Goal: Navigation & Orientation: Find specific page/section

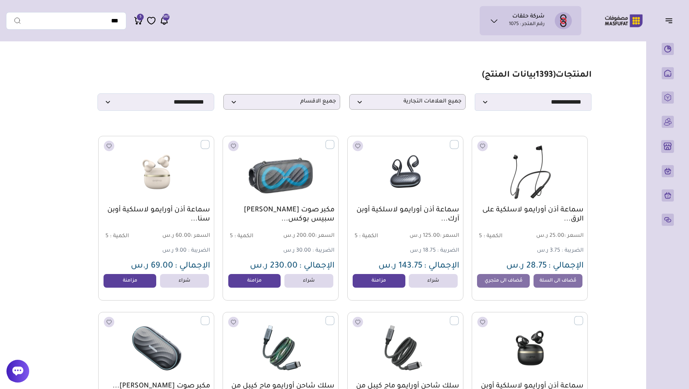
select select "**"
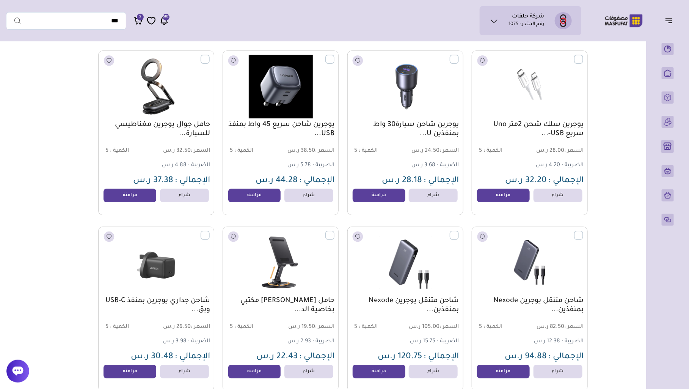
scroll to position [1140, 0]
click at [459, 231] on label at bounding box center [459, 230] width 0 height 1
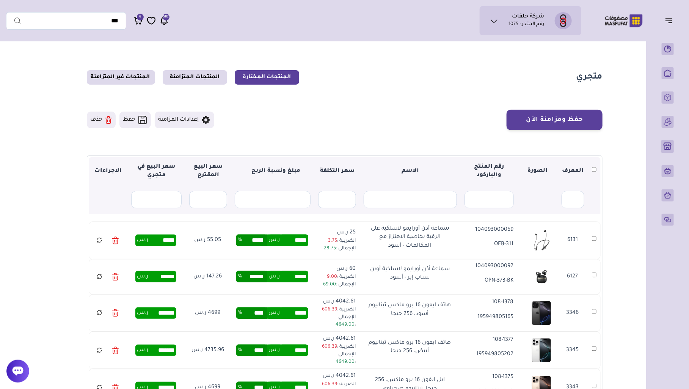
scroll to position [1, 0]
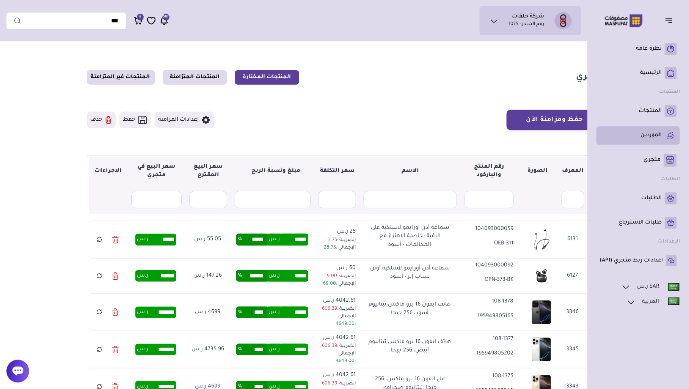
click at [648, 129] on link "الموردين" at bounding box center [637, 135] width 77 height 12
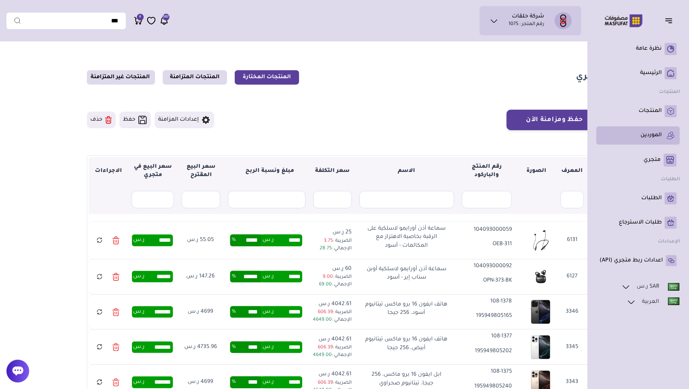
click at [656, 135] on p "الموردين" at bounding box center [650, 136] width 21 height 8
